Goal: Book appointment/travel/reservation

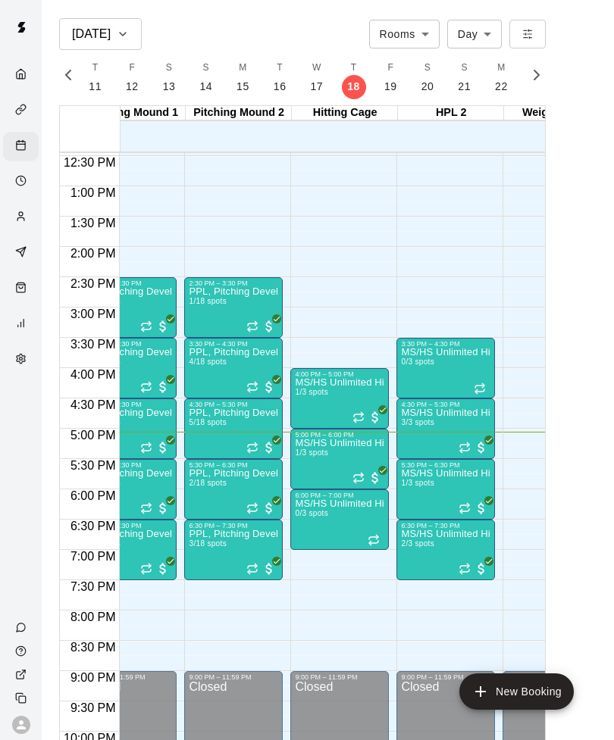
scroll to position [0, 376]
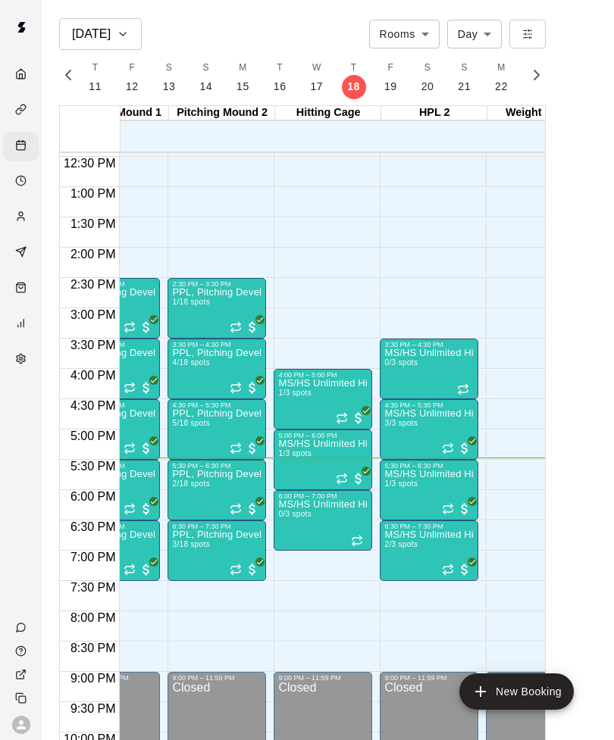
click at [415, 481] on span "1/3 spots" at bounding box center [400, 484] width 33 height 8
click at [392, 537] on img "edit" at bounding box center [400, 530] width 17 height 17
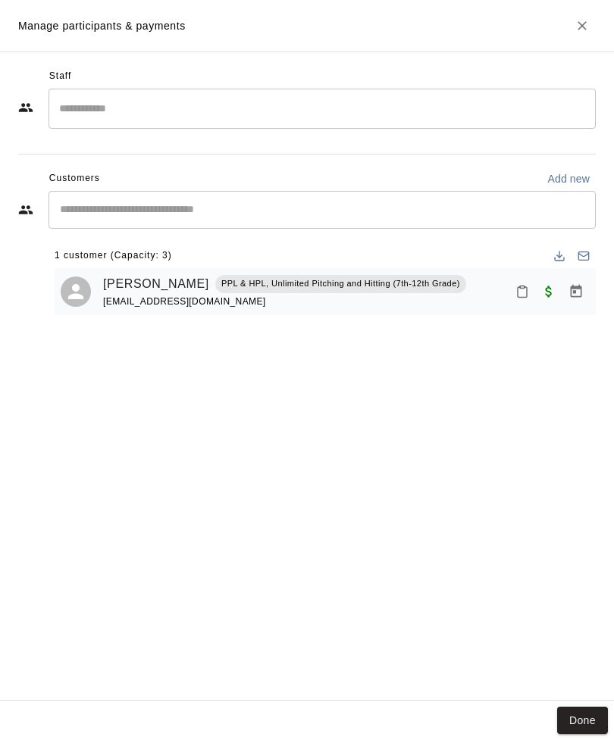
click at [578, 23] on icon "Close" at bounding box center [581, 25] width 15 height 15
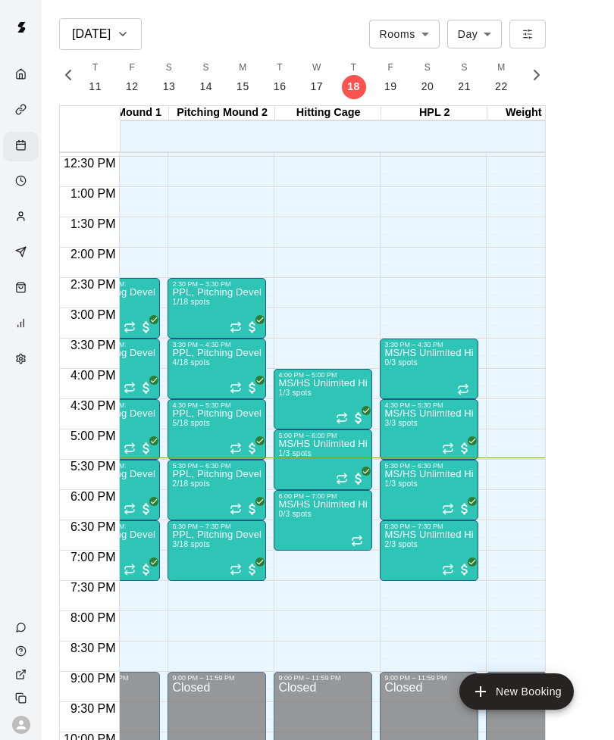
click at [413, 549] on span "2/3 spots" at bounding box center [400, 544] width 33 height 8
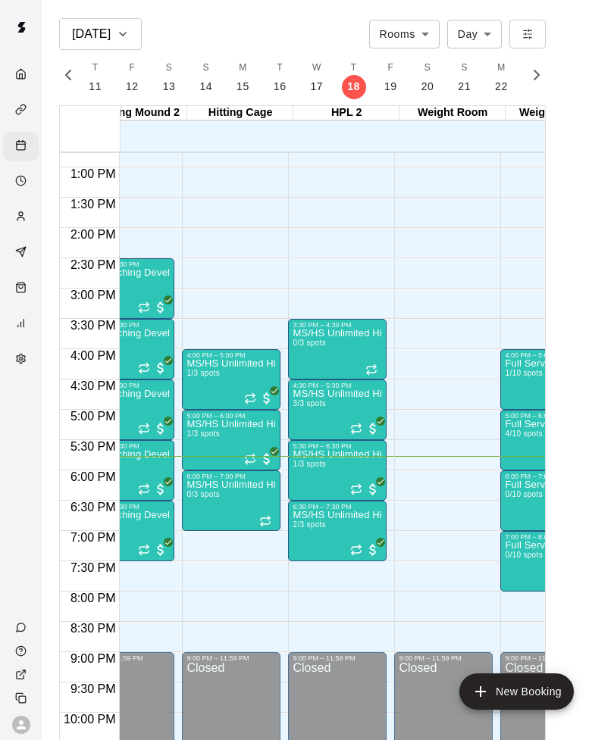
scroll to position [0, 468]
click at [305, 468] on span "1/3 spots" at bounding box center [309, 464] width 33 height 8
click at [314, 503] on img "edit" at bounding box center [308, 510] width 17 height 17
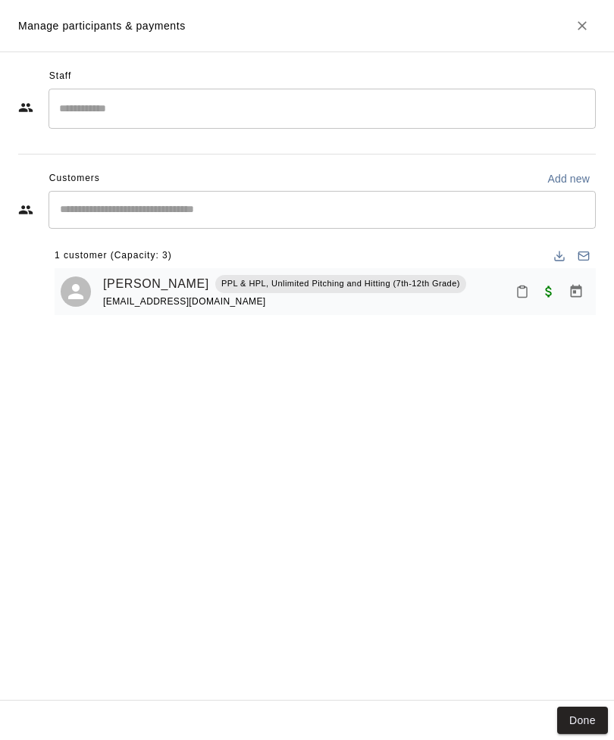
click at [569, 24] on button "Close" at bounding box center [581, 25] width 27 height 27
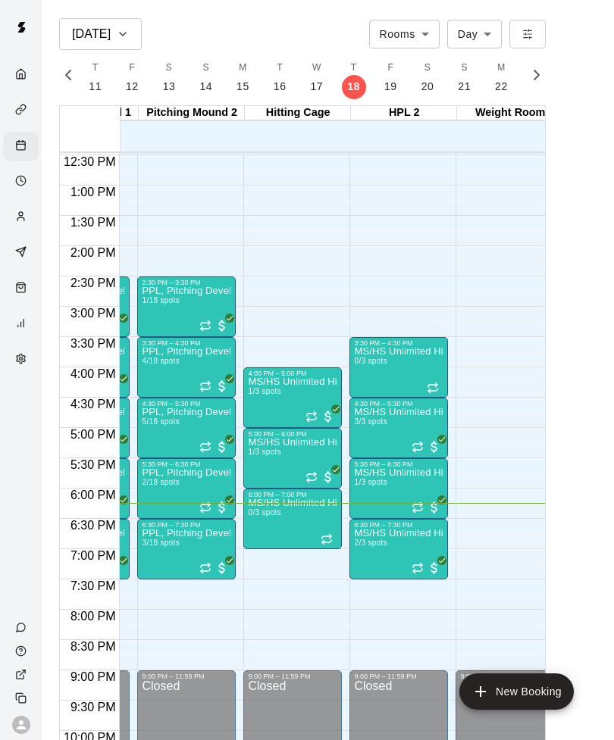
scroll to position [756, 406]
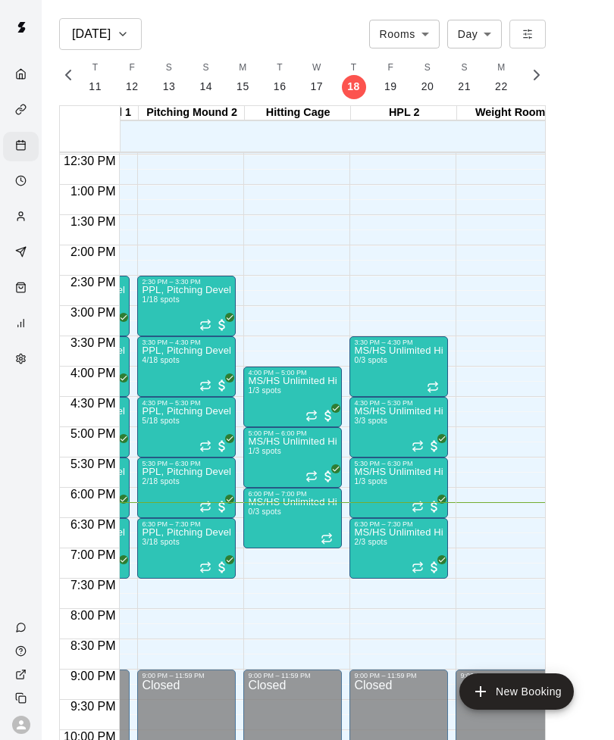
click at [387, 538] on span "2/3 spots" at bounding box center [370, 542] width 33 height 8
click at [370, 586] on img "edit" at bounding box center [370, 589] width 17 height 17
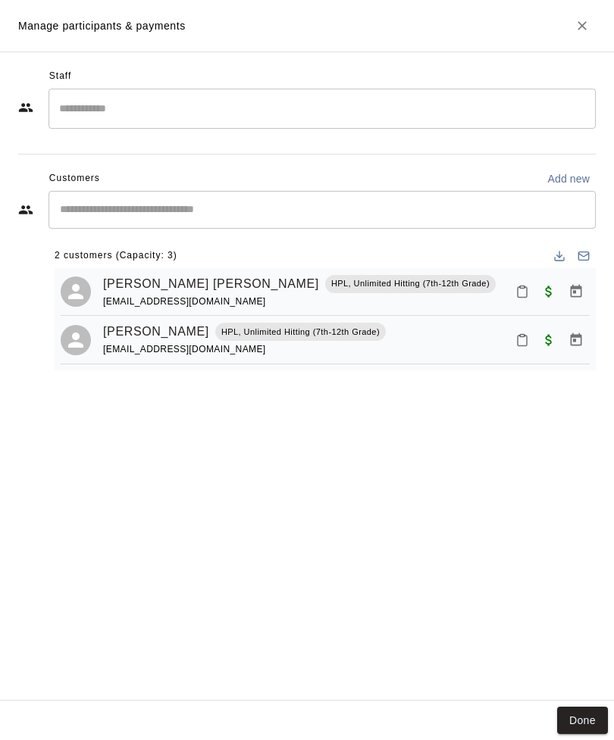
click at [582, 28] on icon "Close" at bounding box center [581, 25] width 15 height 15
